Goal: Task Accomplishment & Management: Manage account settings

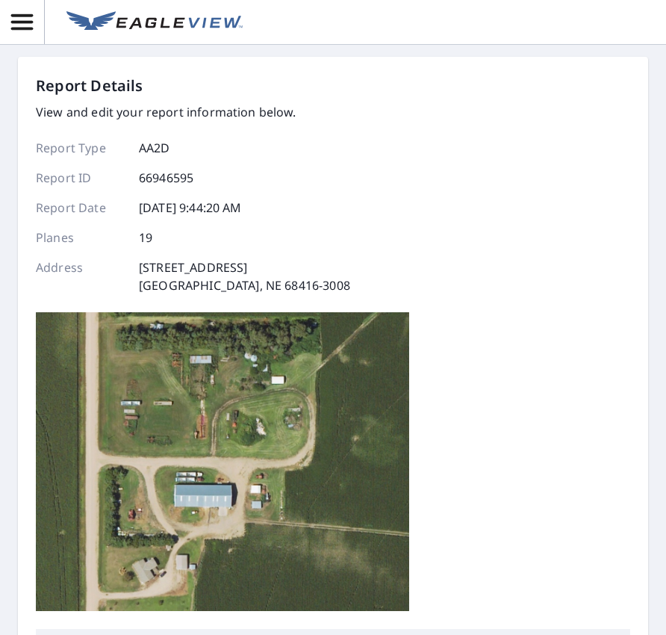
click at [651, 521] on div "Report Details View and edit your report information below. Report Type AA2D Re…" at bounding box center [333, 317] width 666 height 635
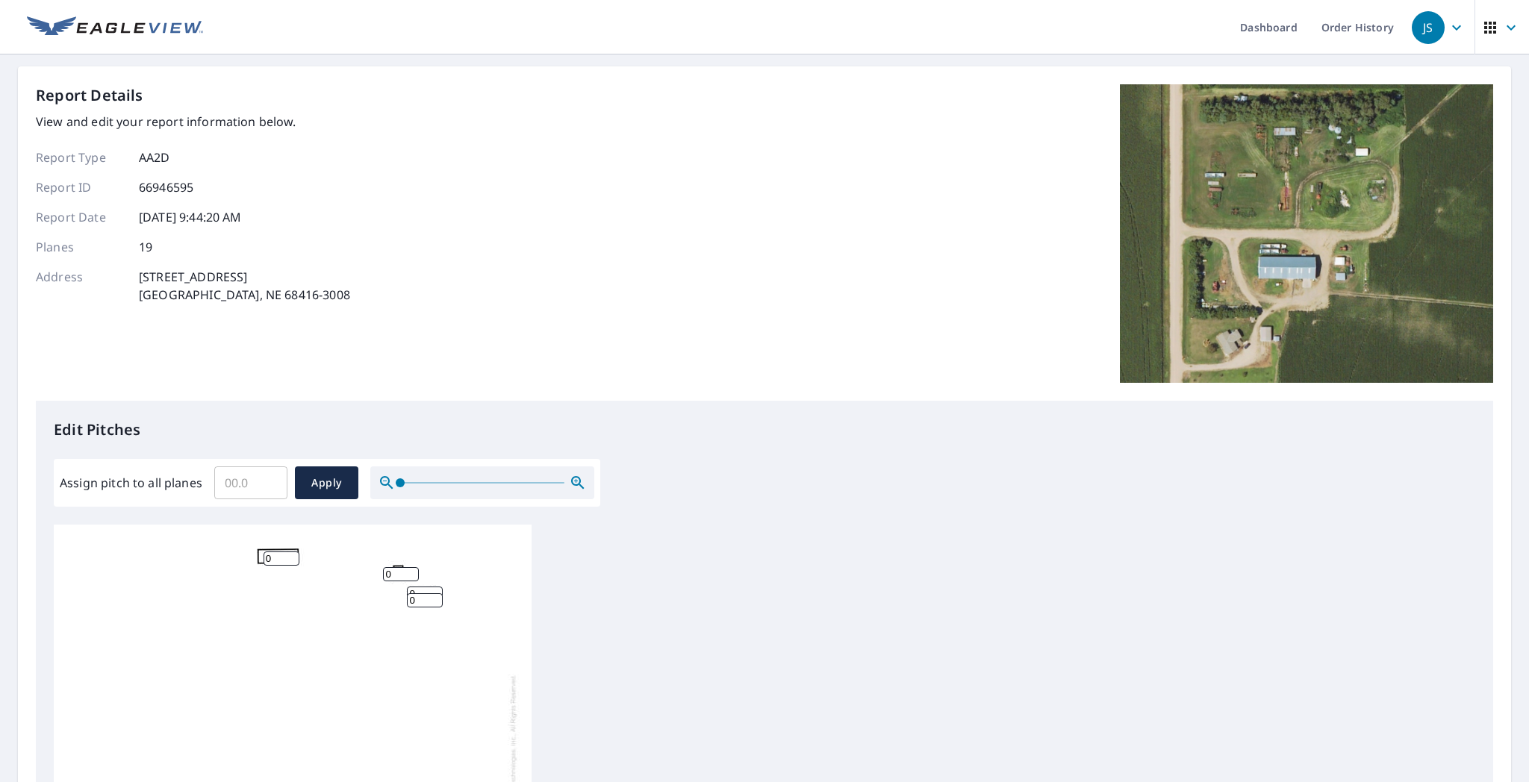
click at [665, 571] on div "0 0 0 0 0 0 0 0 0 0 0 0 0 0 0 0 0 0 0" at bounding box center [764, 759] width 1421 height 469
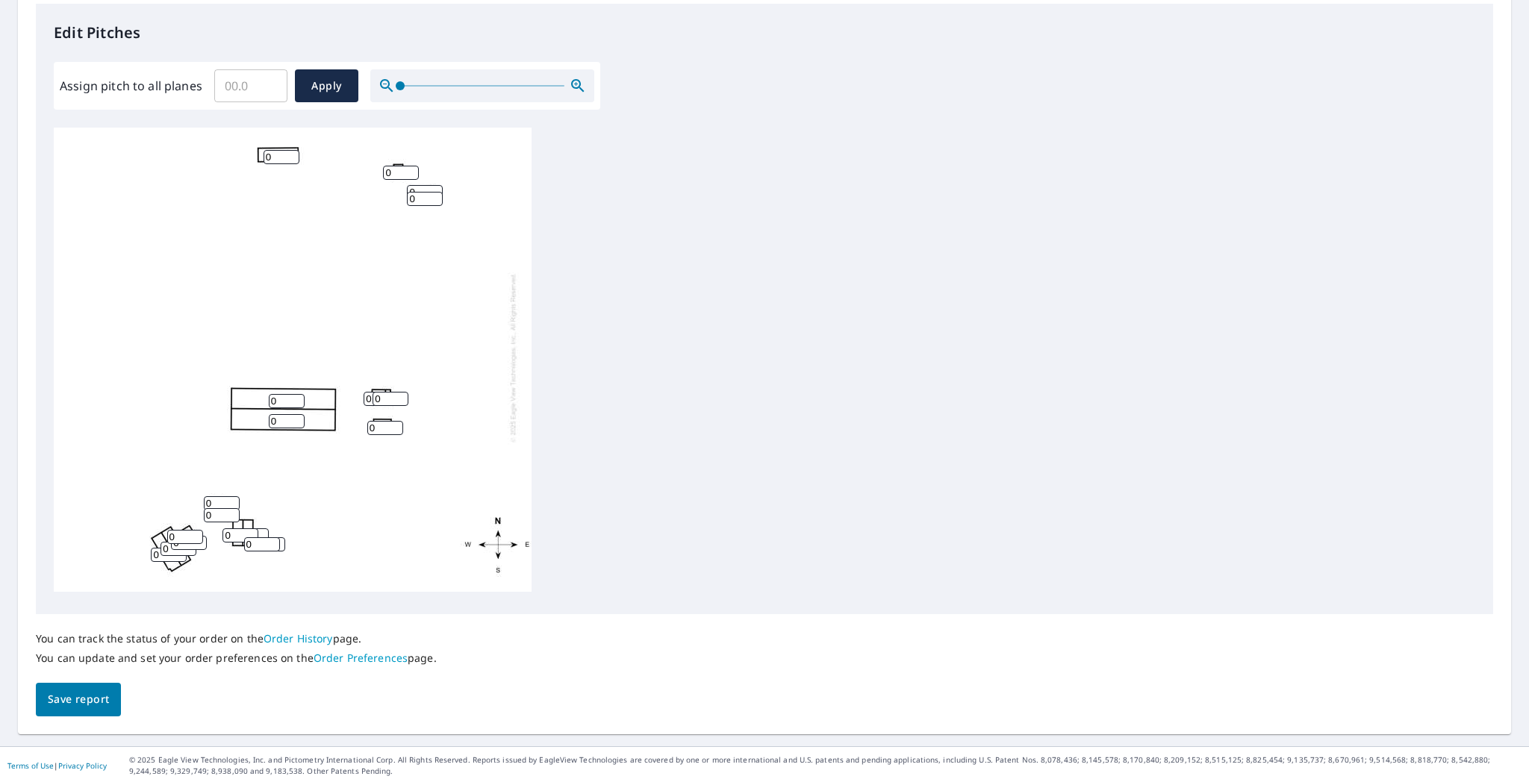
scroll to position [399, 0]
click at [172, 529] on input "0" at bounding box center [185, 536] width 36 height 14
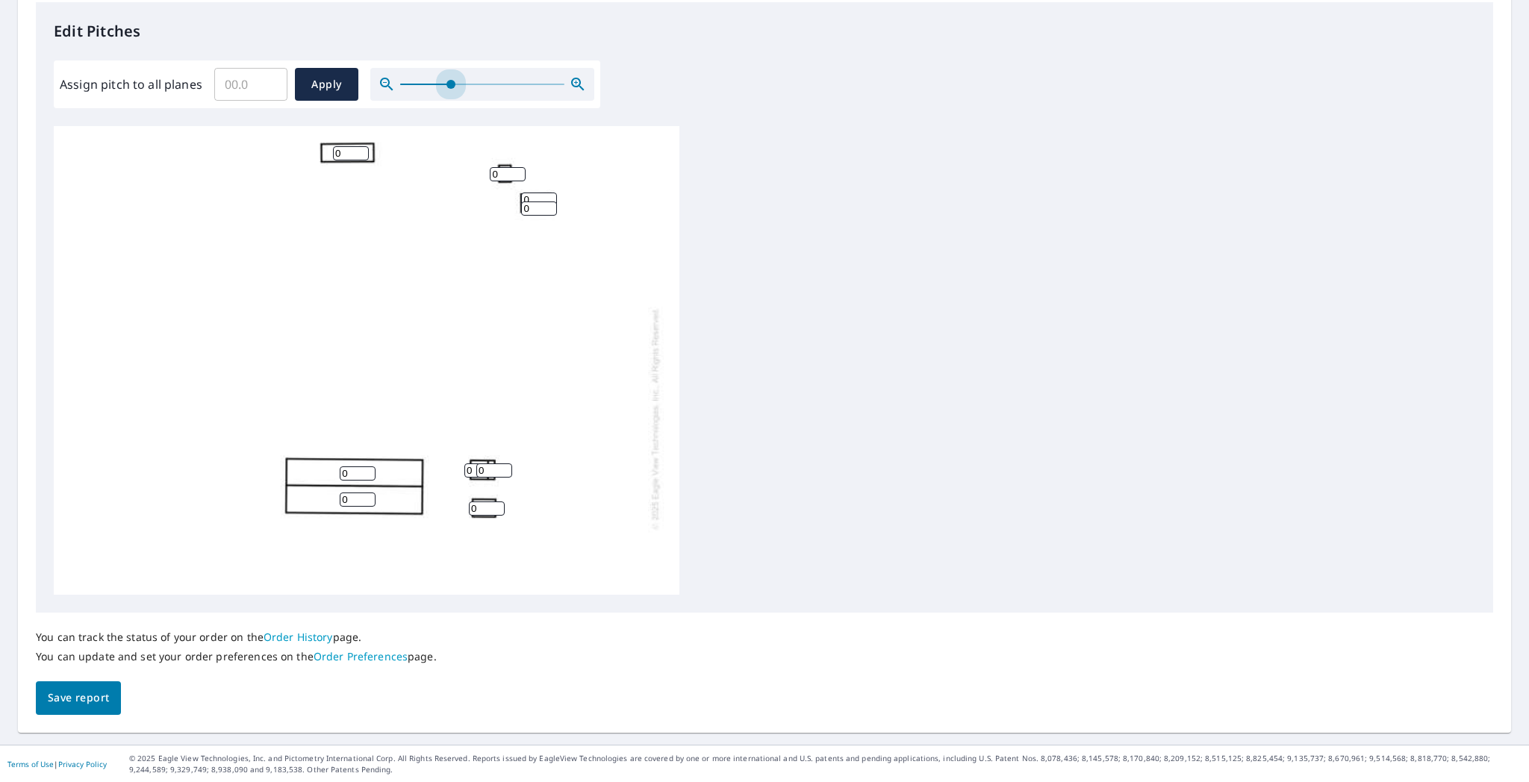
click at [449, 84] on span at bounding box center [482, 84] width 164 height 1
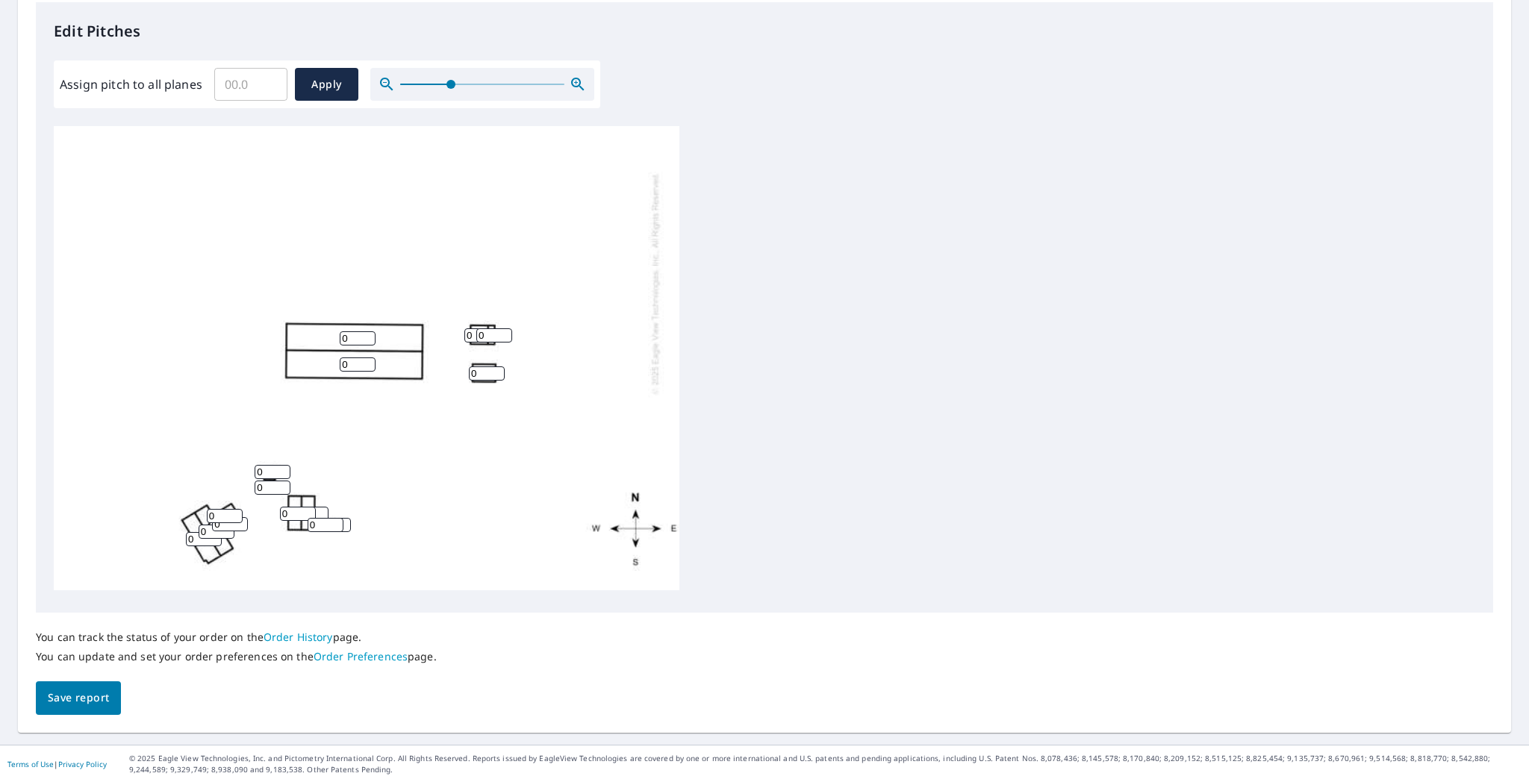
scroll to position [161, 0]
click at [491, 85] on div at bounding box center [482, 84] width 224 height 33
click at [496, 81] on div at bounding box center [482, 84] width 224 height 33
click at [502, 84] on span at bounding box center [482, 84] width 164 height 1
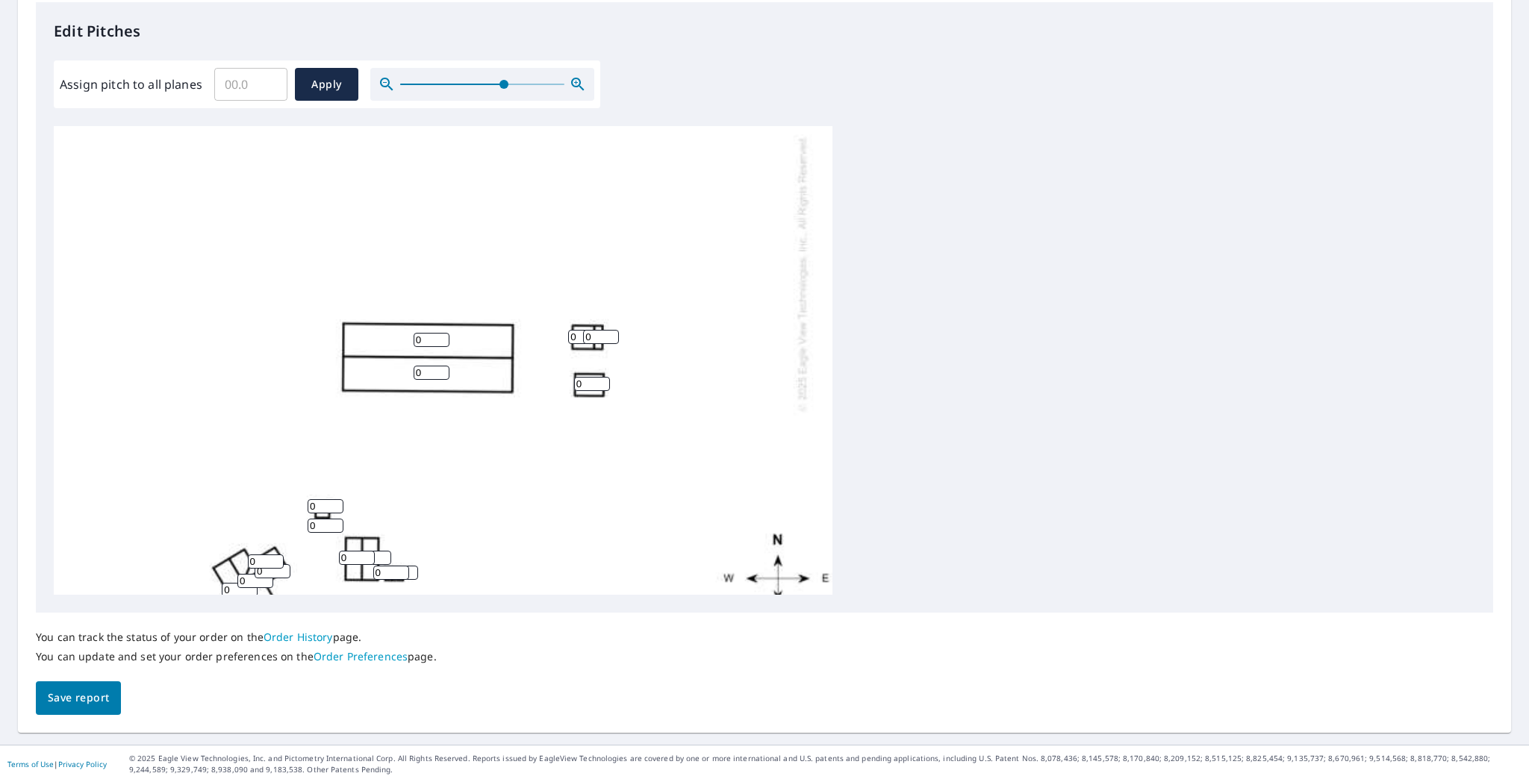
scroll to position [311, 0]
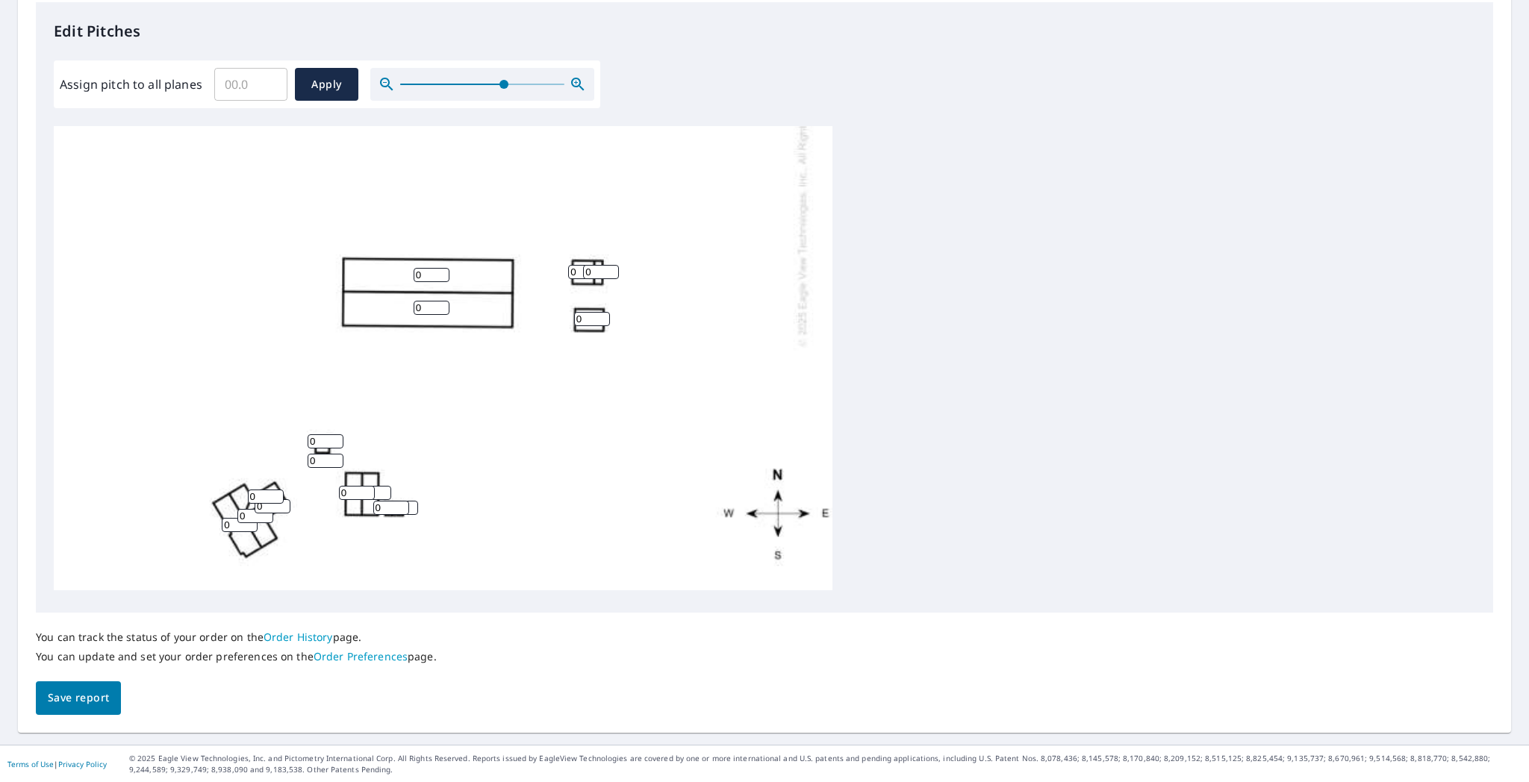
click at [260, 490] on input "0" at bounding box center [266, 497] width 36 height 14
type input "4"
click at [264, 499] on input "0" at bounding box center [273, 506] width 36 height 14
type input "4"
click at [248, 509] on input "0" at bounding box center [255, 516] width 36 height 14
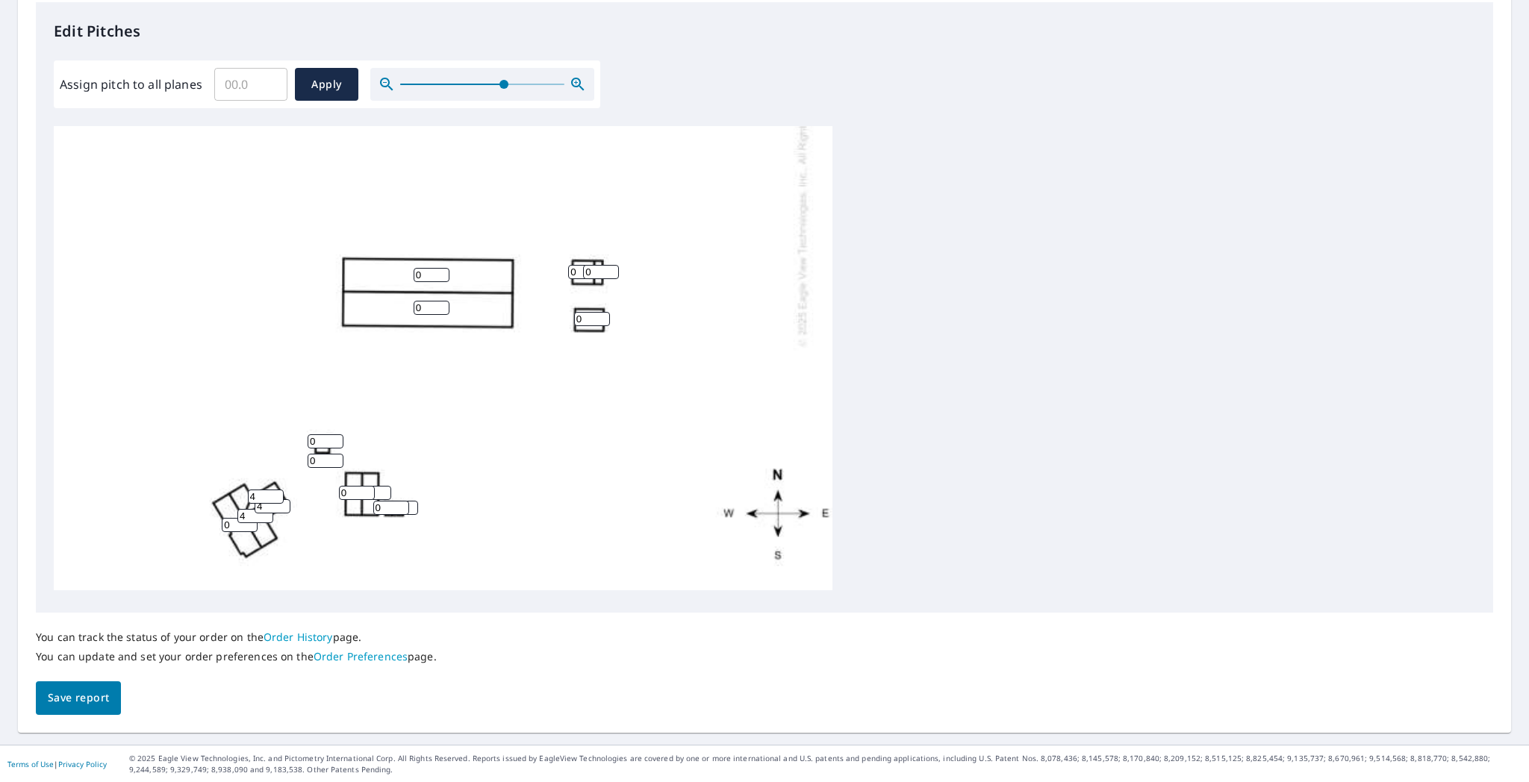
type input "4"
click at [234, 518] on input "0" at bounding box center [240, 525] width 36 height 14
type input "4"
click at [325, 555] on div "0 0 0 4 4 0 0 0 0 4 4 0 0 0 0 0 0 0 0" at bounding box center [443, 208] width 779 height 764
click at [248, 84] on input "Assign pitch to all planes" at bounding box center [250, 84] width 73 height 42
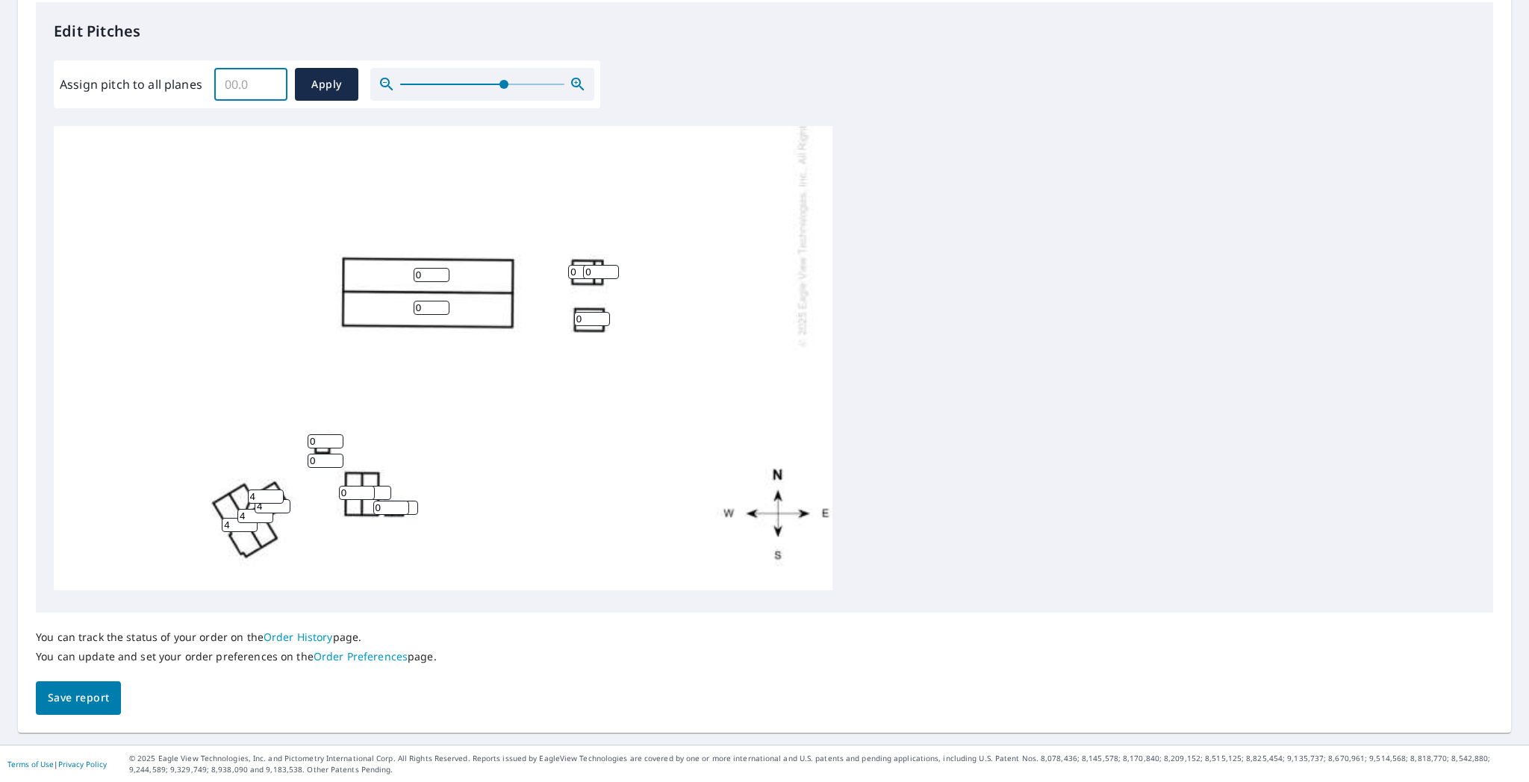
click at [245, 81] on input "Assign pitch to all planes" at bounding box center [250, 84] width 73 height 42
drag, startPoint x: 247, startPoint y: 84, endPoint x: 185, endPoint y: 86, distance: 62.0
click at [185, 86] on div "Assign pitch to all planes ​ Apply" at bounding box center [327, 84] width 535 height 33
click at [233, 84] on input "Assign pitch to all planes" at bounding box center [250, 84] width 73 height 42
type input "4"
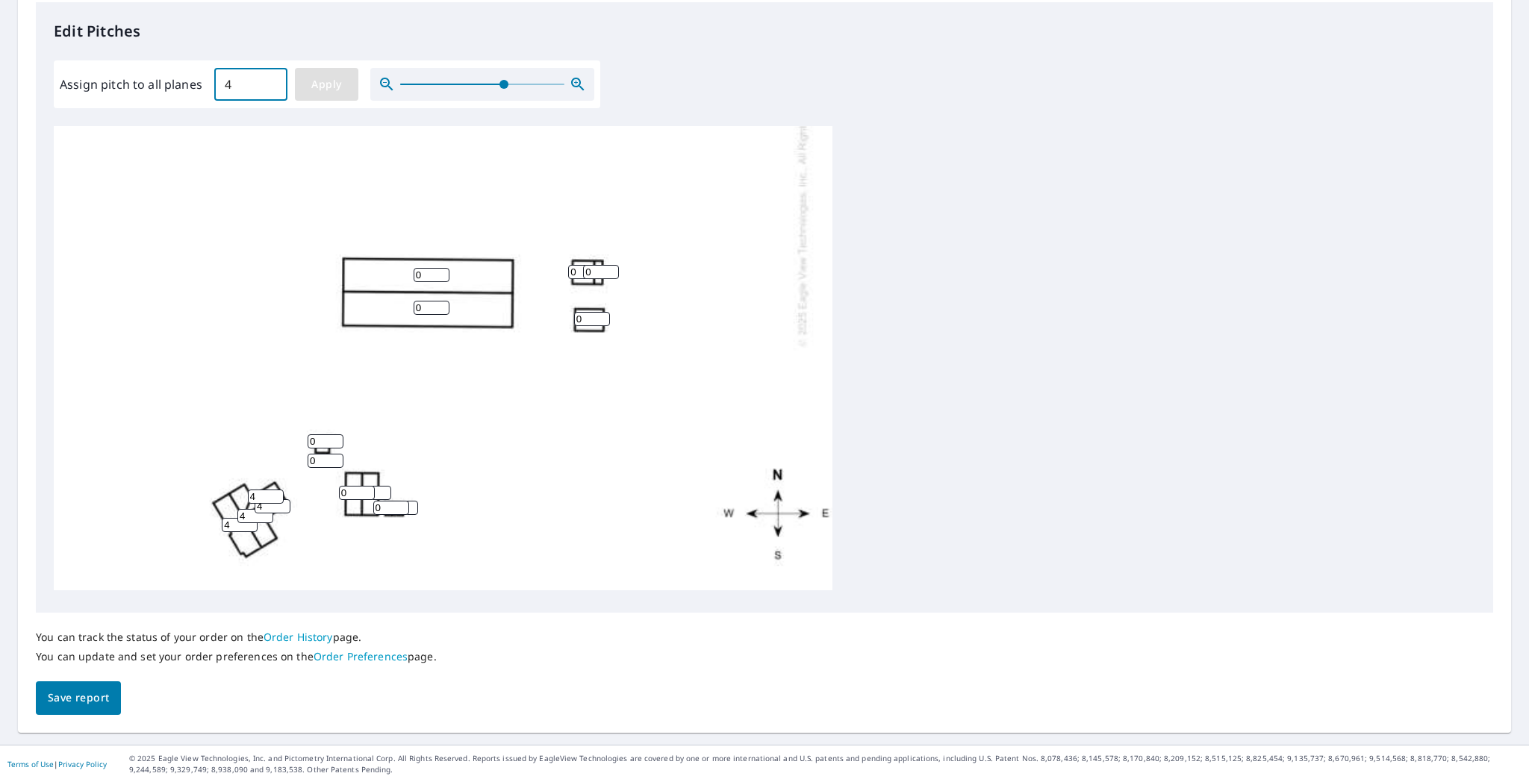
click at [320, 78] on span "Apply" at bounding box center [327, 84] width 40 height 19
type input "4"
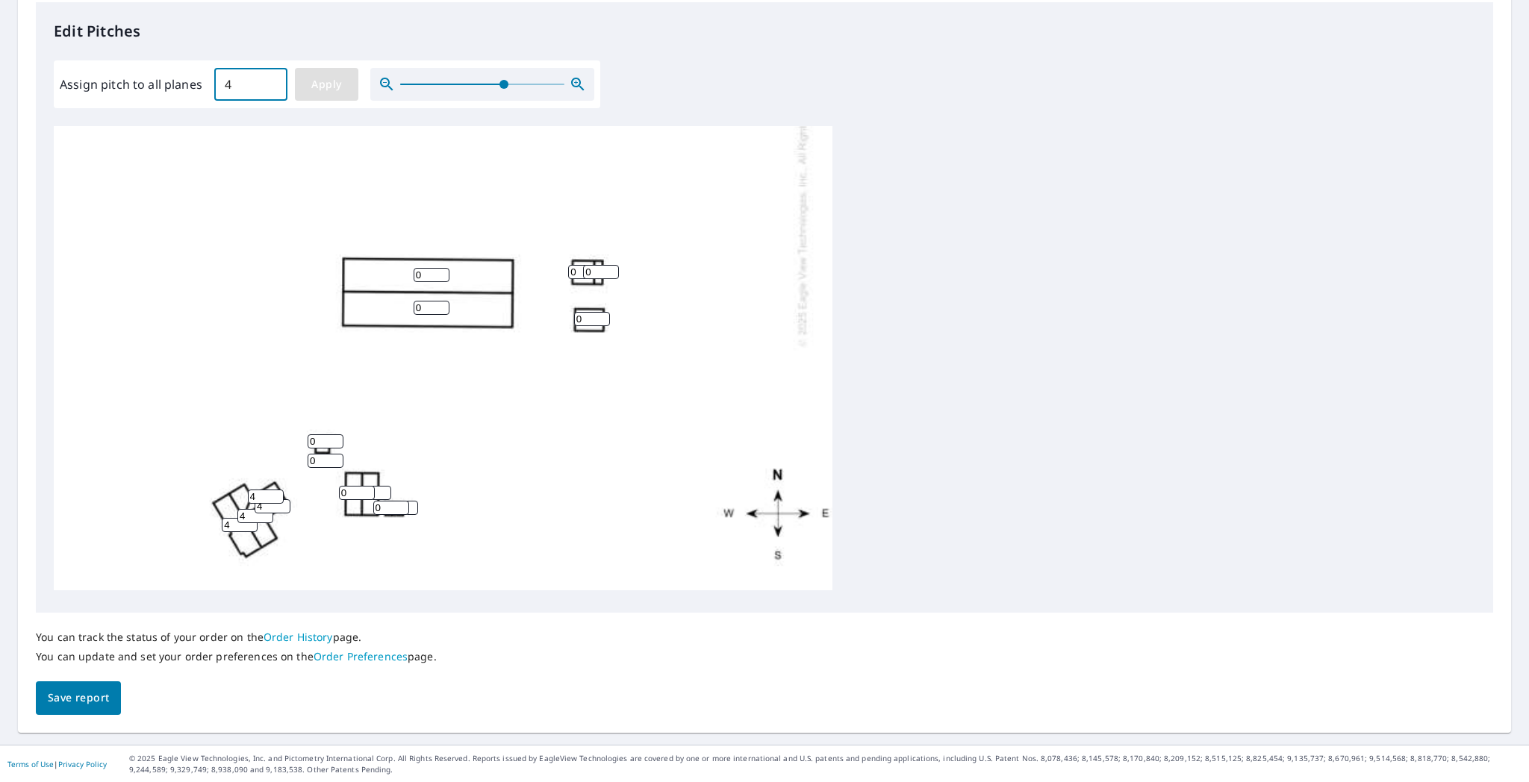
type input "4"
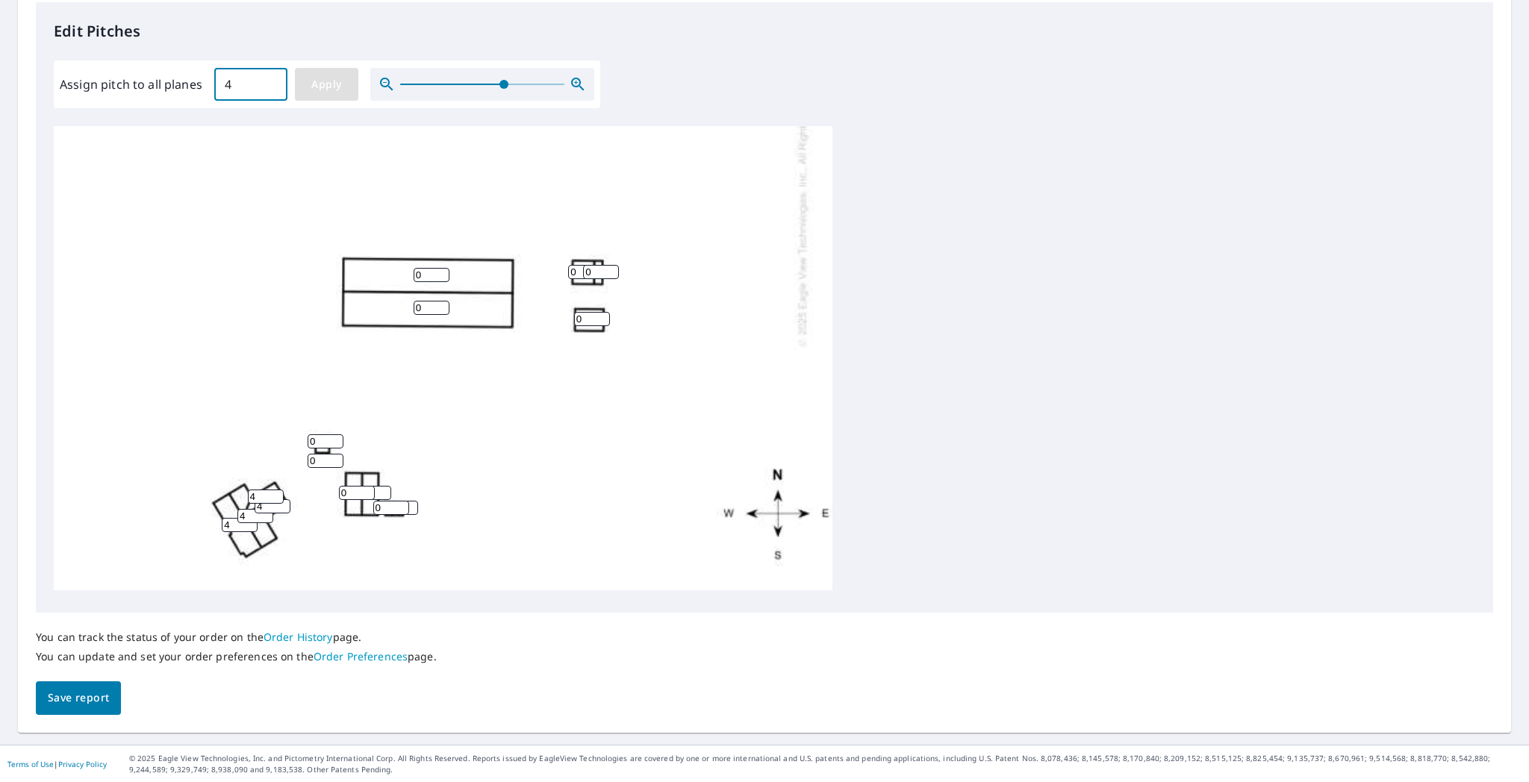
type input "4"
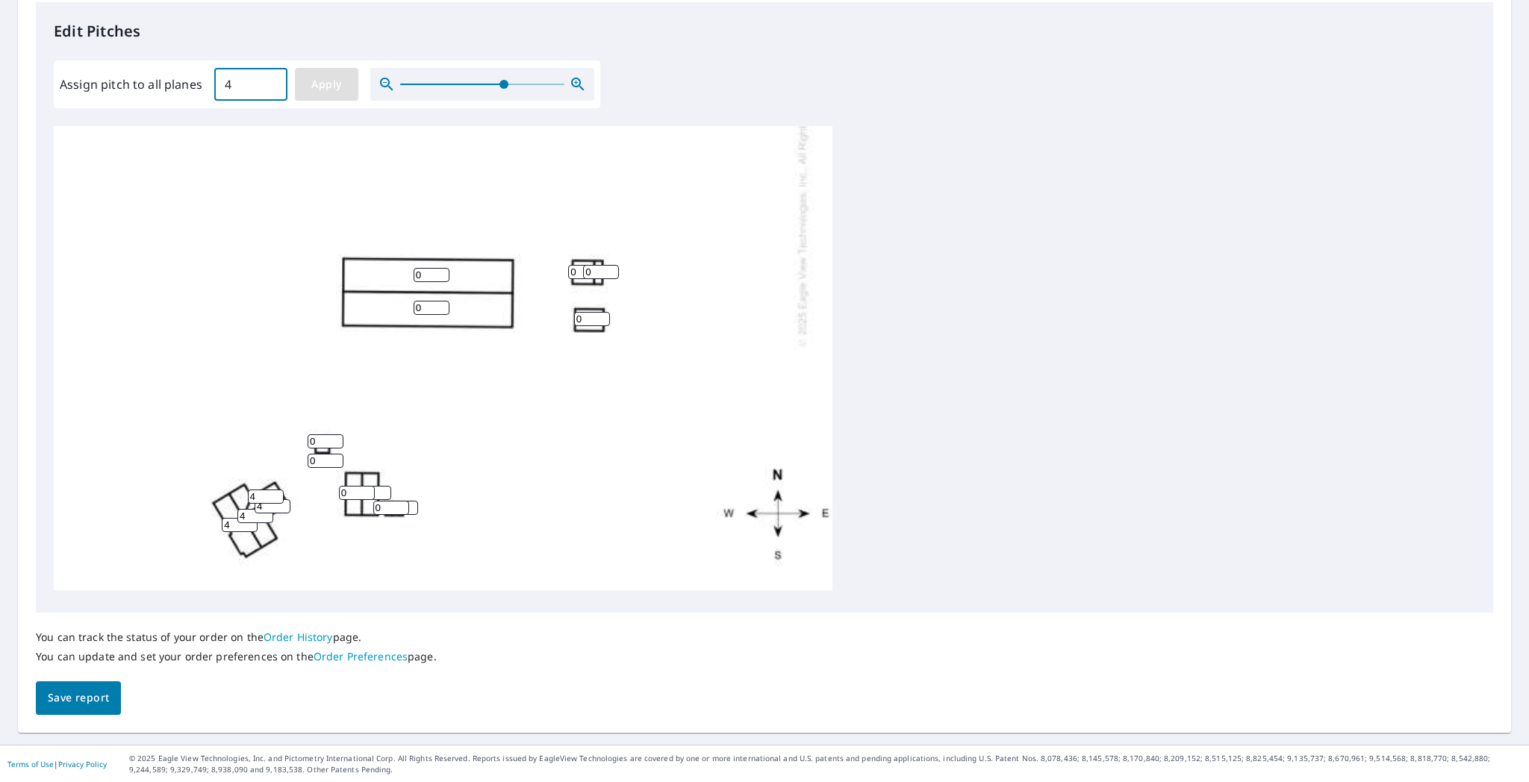
type input "4"
click at [78, 634] on span "Save report" at bounding box center [78, 698] width 61 height 19
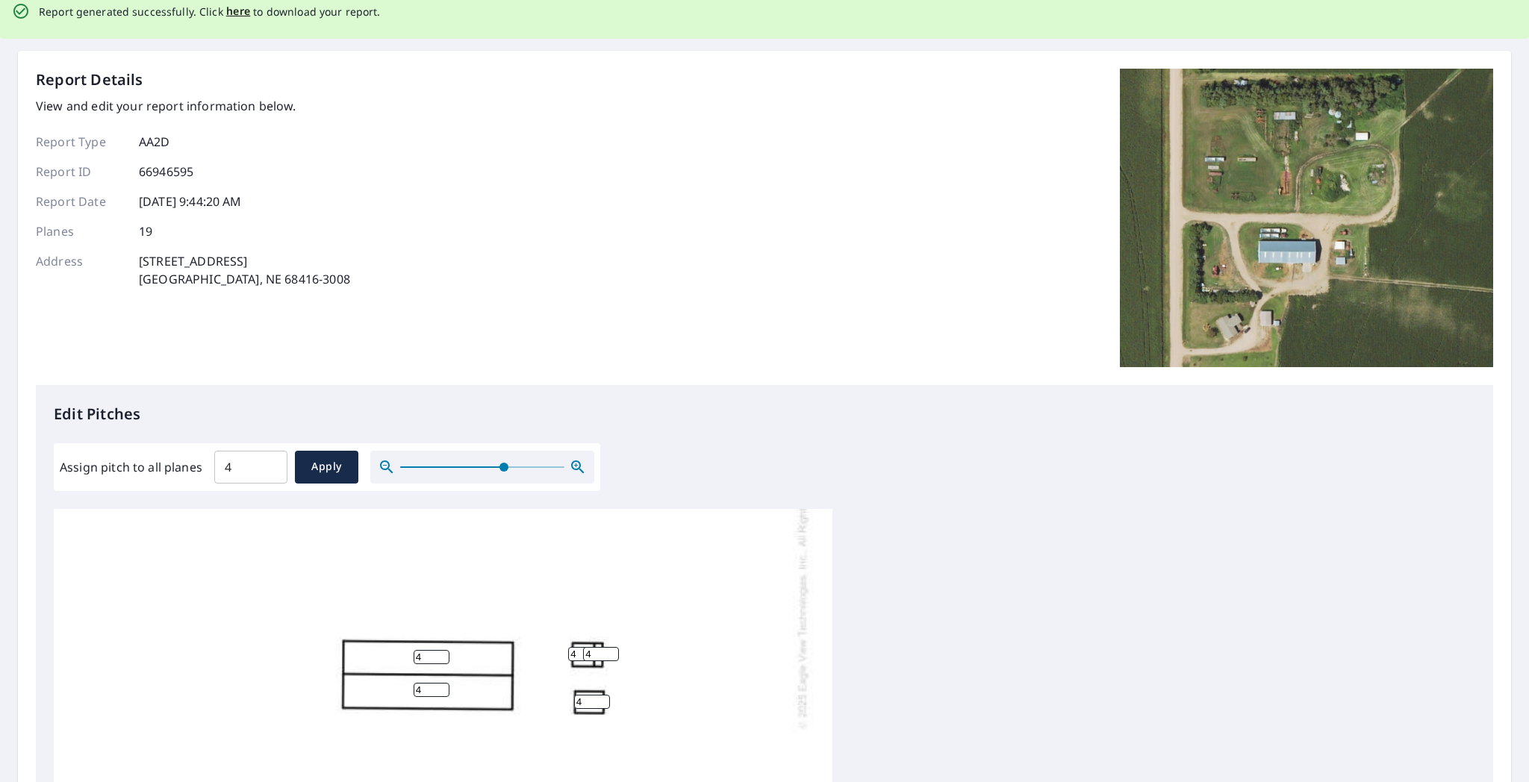
scroll to position [0, 0]
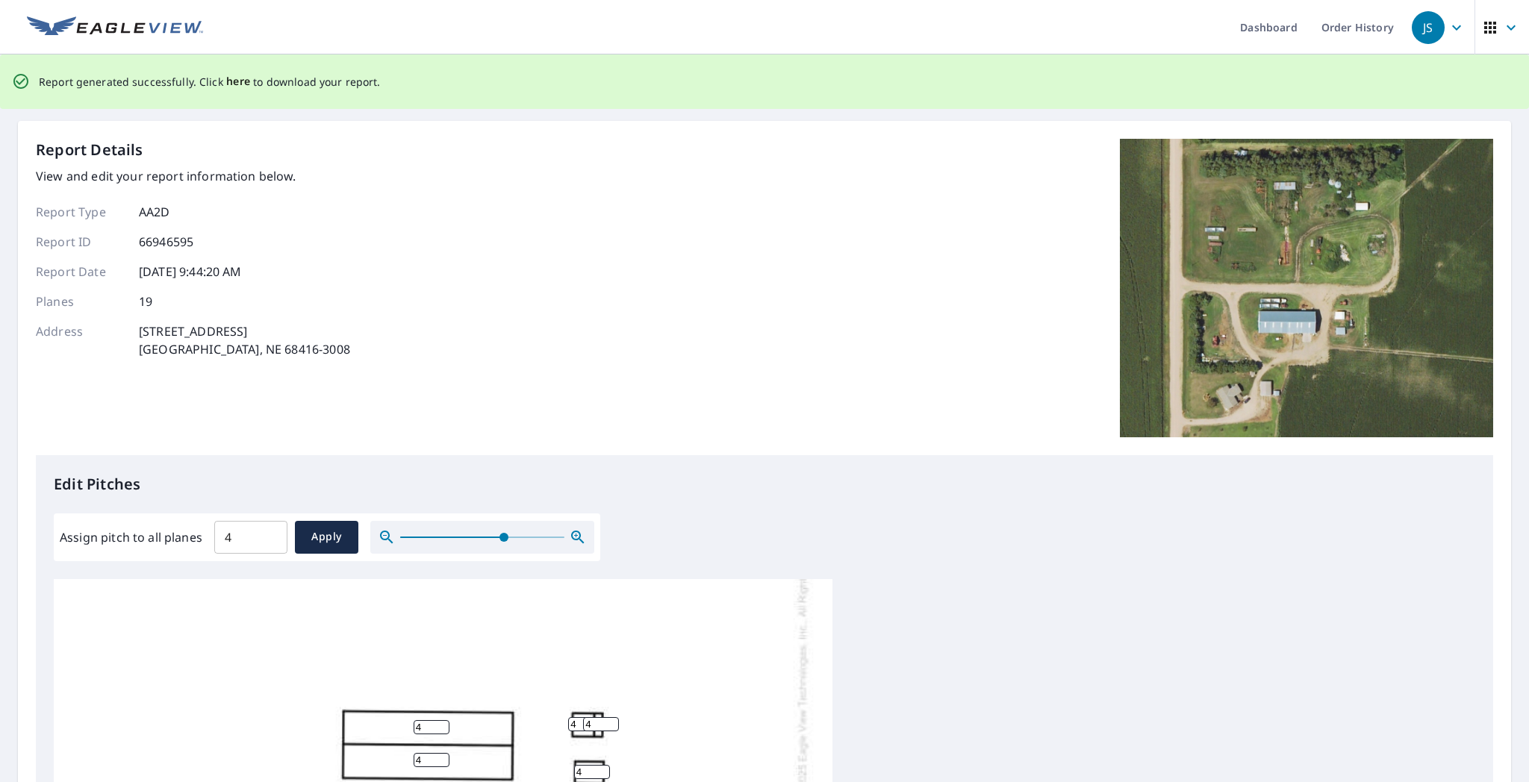
click at [234, 78] on span "here" at bounding box center [238, 81] width 25 height 19
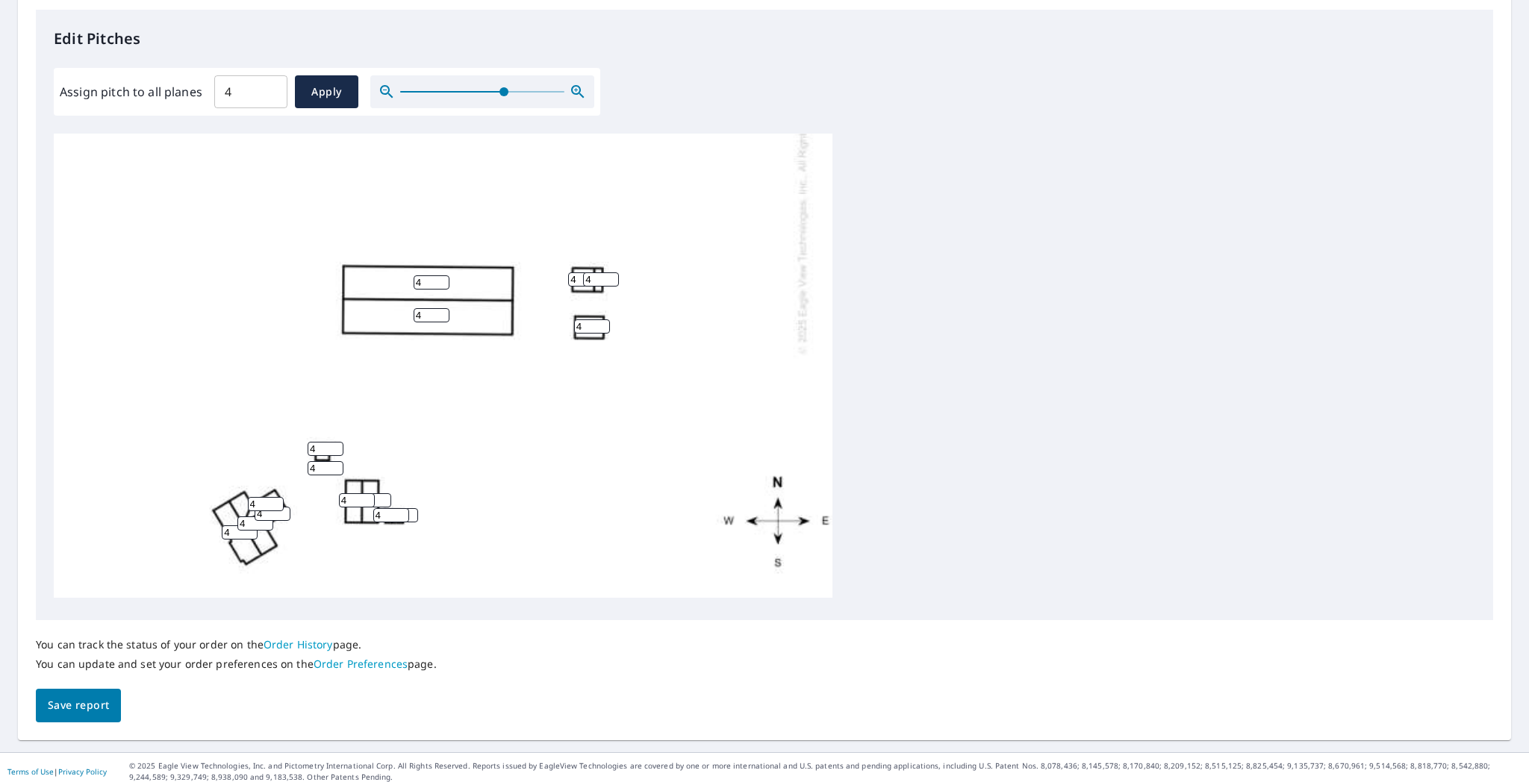
scroll to position [399, 0]
